Goal: Information Seeking & Learning: Understand process/instructions

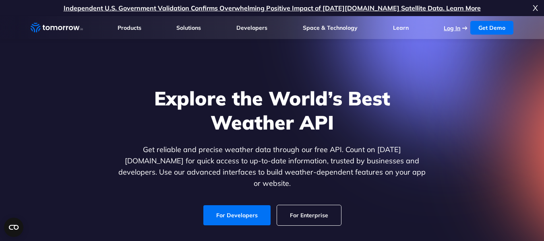
click at [448, 30] on link "Log In" at bounding box center [452, 28] width 17 height 7
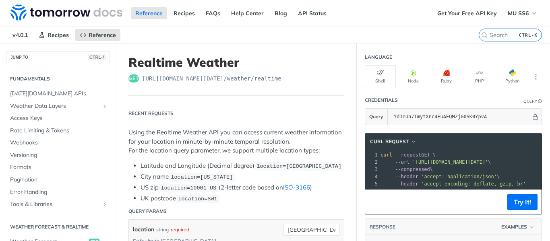
scroll to position [128, 0]
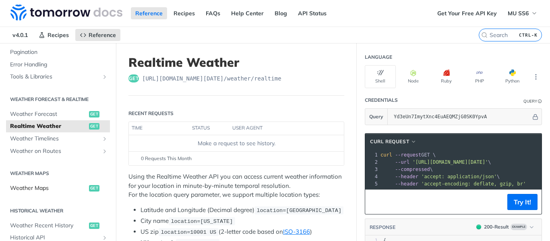
click at [43, 189] on span "Weather Maps" at bounding box center [48, 188] width 77 height 8
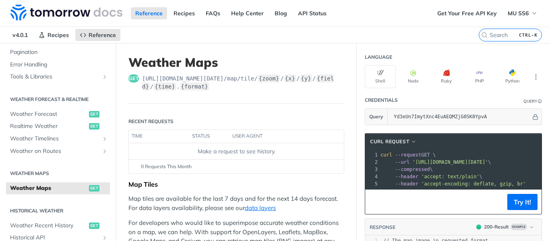
scroll to position [288, 0]
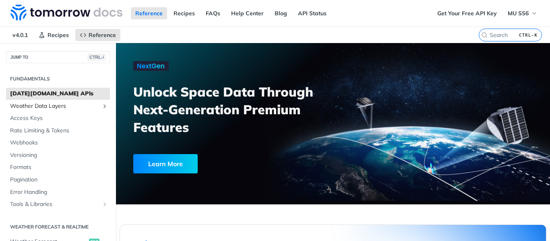
click at [66, 105] on span "Weather Data Layers" at bounding box center [54, 106] width 89 height 8
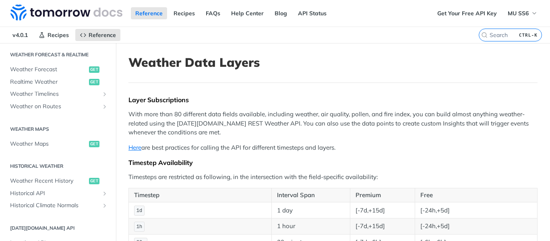
scroll to position [378, 0]
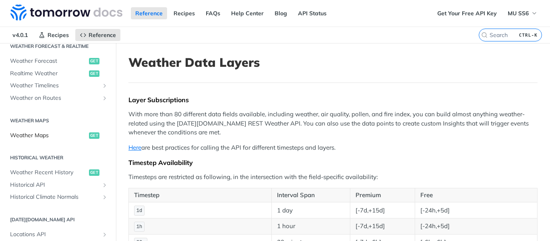
click at [91, 135] on span "get" at bounding box center [94, 135] width 10 height 6
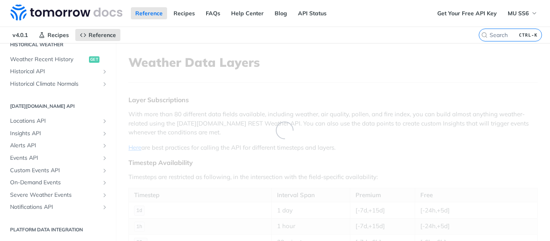
scroll to position [181, 0]
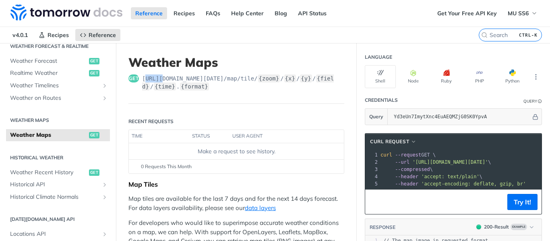
drag, startPoint x: 144, startPoint y: 77, endPoint x: 162, endPoint y: 81, distance: 18.6
click at [162, 81] on span "https://api.tomorrow.io/v4 /map/tile/ {zoom} / {x} / {y} / {field} / {time} . {…" at bounding box center [243, 82] width 202 height 16
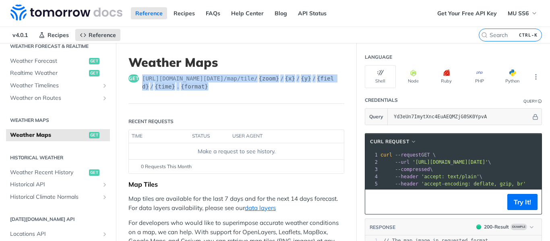
drag, startPoint x: 142, startPoint y: 77, endPoint x: 210, endPoint y: 91, distance: 69.9
click at [210, 91] on header "Weather Maps get https://api.tomorrow.io/v4 /map/tile/ {zoom} / {x} / {y} / {fi…" at bounding box center [236, 79] width 216 height 49
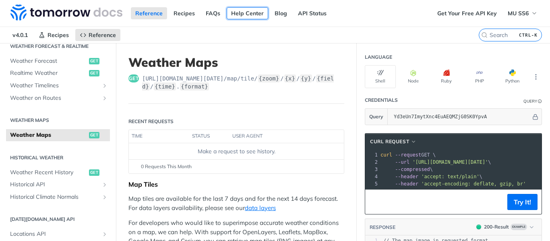
click at [256, 15] on link "Help Center" at bounding box center [247, 13] width 41 height 12
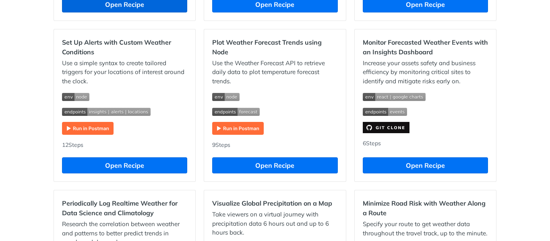
scroll to position [404, 0]
